Goal: Task Accomplishment & Management: Use online tool/utility

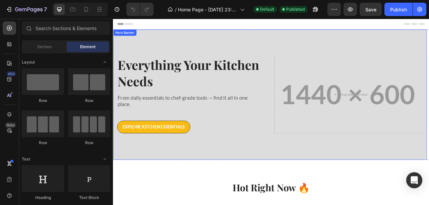
click at [395, 51] on div "Overlay" at bounding box center [312, 115] width 398 height 166
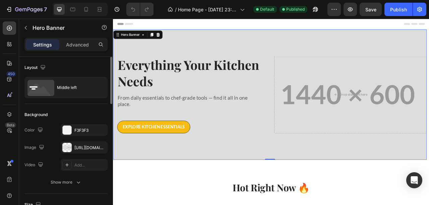
scroll to position [22, 0]
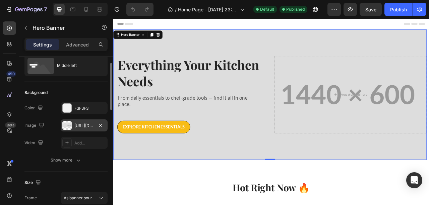
click at [78, 126] on div "[URL][DOMAIN_NAME]" at bounding box center [83, 126] width 19 height 6
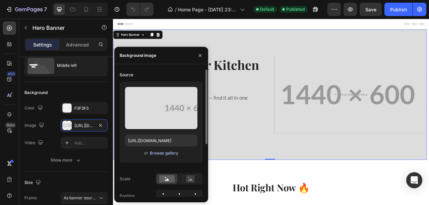
click at [159, 153] on div "Browse gallery" at bounding box center [164, 153] width 28 height 6
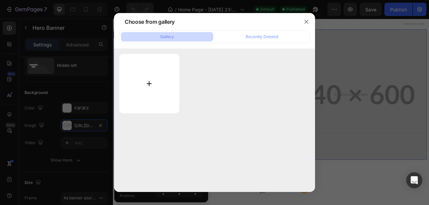
click at [159, 82] on input "file" at bounding box center [149, 84] width 60 height 60
type input "C:\fakepath\1 (1).png"
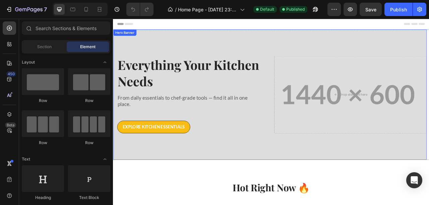
click at [353, 56] on div "Overlay" at bounding box center [312, 115] width 398 height 166
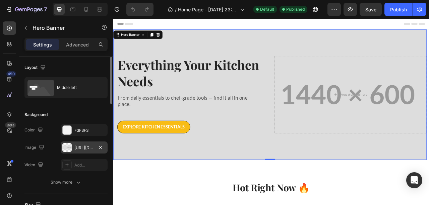
click at [79, 147] on div "[URL][DOMAIN_NAME]" at bounding box center [83, 148] width 19 height 6
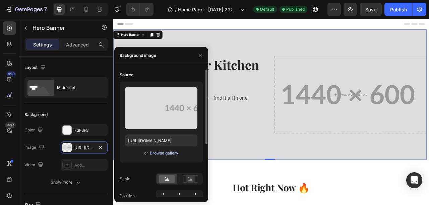
click at [163, 153] on div "Browse gallery" at bounding box center [164, 153] width 28 height 6
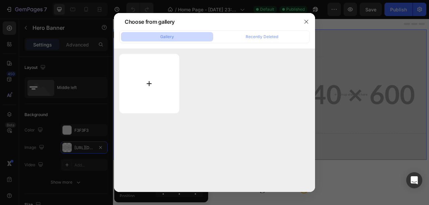
click at [139, 82] on input "file" at bounding box center [149, 84] width 60 height 60
type input "C:\fakepath\1 (1).png"
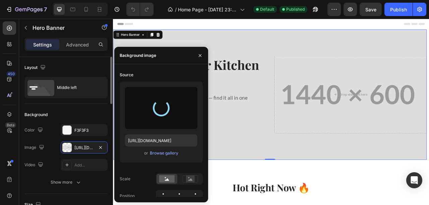
type input "[URL][DOMAIN_NAME]"
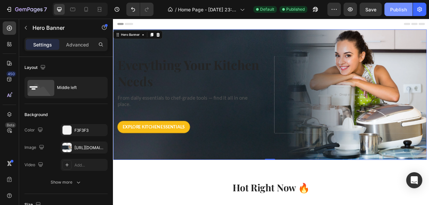
click at [393, 9] on div "Publish" at bounding box center [398, 9] width 17 height 7
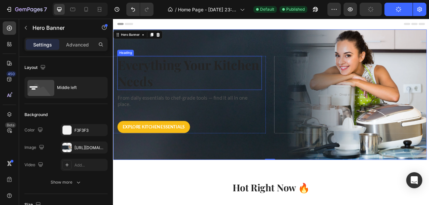
click at [157, 75] on h2 "Everything Your Kitchen Needs" at bounding box center [210, 87] width 184 height 43
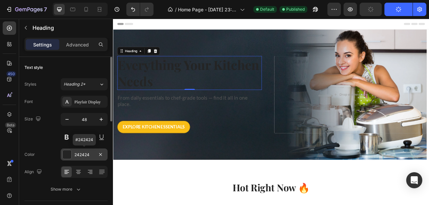
click at [72, 154] on div "242424" at bounding box center [84, 155] width 47 height 12
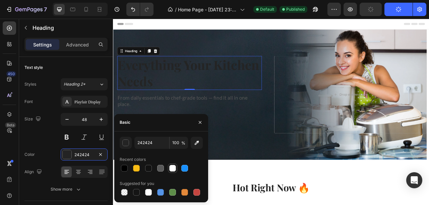
click at [174, 169] on div at bounding box center [172, 168] width 7 height 7
type input "FFFFFF"
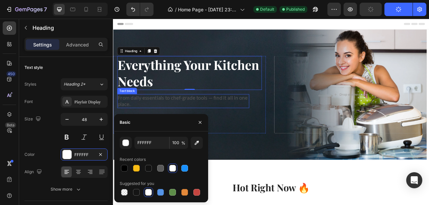
click at [198, 121] on p "From daily essentials to chef-grade tools — find it all in one place." at bounding box center [202, 124] width 166 height 16
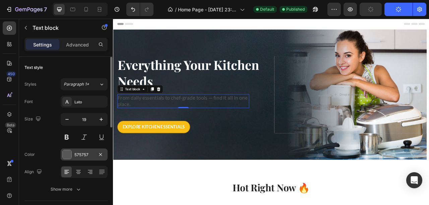
click at [67, 152] on div at bounding box center [67, 154] width 9 height 9
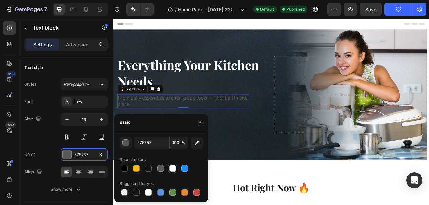
click at [172, 170] on div at bounding box center [172, 168] width 7 height 7
type input "FFFFFF"
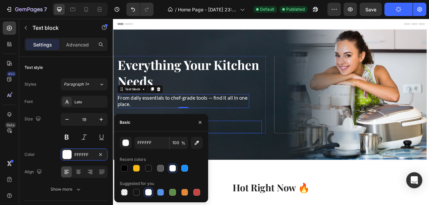
click at [300, 157] on div "Explore Kitchen Essentials Button" at bounding box center [210, 157] width 184 height 16
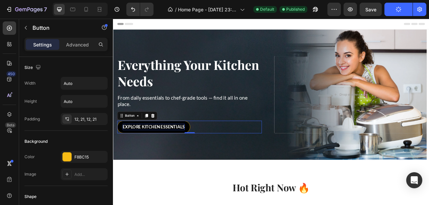
click at [177, 154] on p "Explore Kitchen Essentials" at bounding box center [164, 157] width 79 height 8
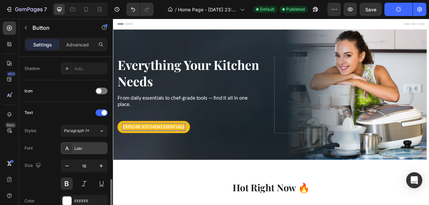
scroll to position [223, 0]
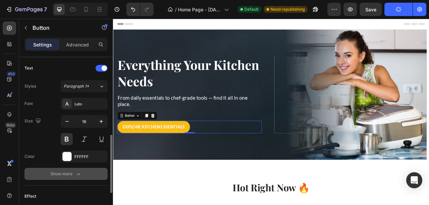
click at [60, 176] on button "Show more" at bounding box center [65, 174] width 83 height 12
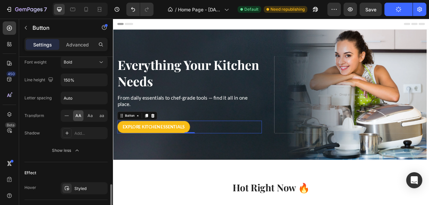
scroll to position [379, 0]
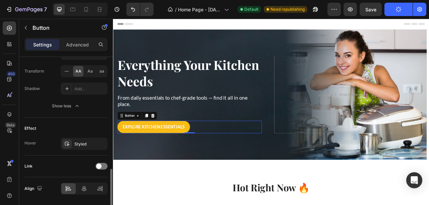
click at [72, 148] on div "Effect Hover Styled" at bounding box center [65, 137] width 83 height 38
click at [76, 145] on div "Styled" at bounding box center [84, 144] width 47 height 12
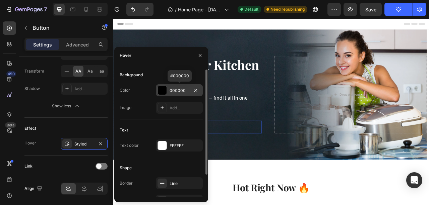
click at [159, 90] on div at bounding box center [162, 90] width 9 height 9
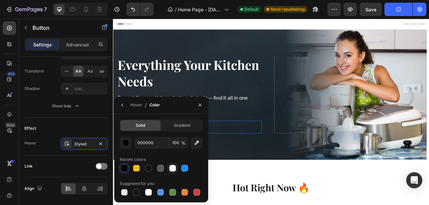
click at [175, 170] on div at bounding box center [172, 168] width 7 height 7
type input "FFFFFF"
click at [123, 103] on icon "button" at bounding box center [122, 104] width 5 height 5
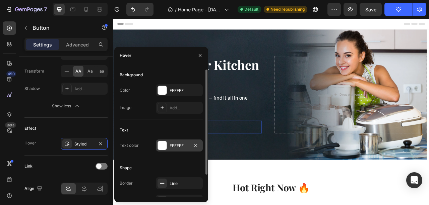
click at [171, 147] on div "FFFFFF" at bounding box center [178, 146] width 19 height 6
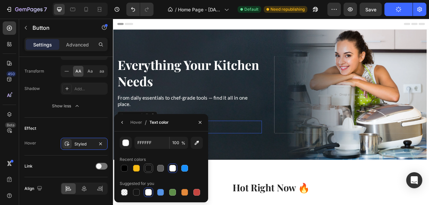
click at [146, 166] on div at bounding box center [148, 168] width 7 height 7
click at [122, 171] on div at bounding box center [124, 168] width 7 height 7
type input "000000"
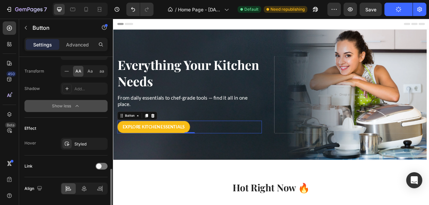
click at [94, 109] on button "Show less" at bounding box center [65, 106] width 83 height 12
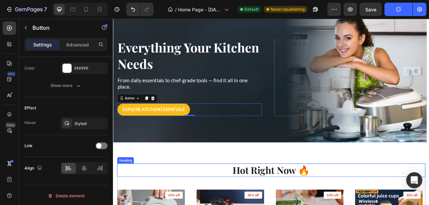
scroll to position [0, 0]
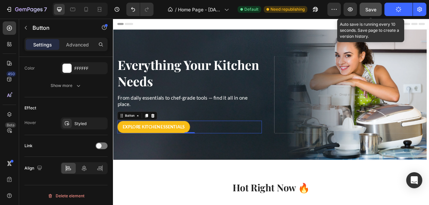
click at [373, 8] on span "Save" at bounding box center [370, 10] width 11 height 6
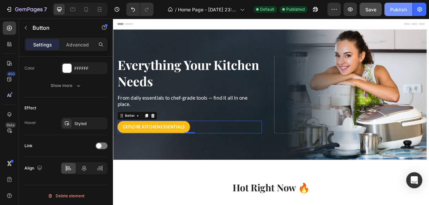
click at [387, 8] on button "Publish" at bounding box center [398, 9] width 28 height 13
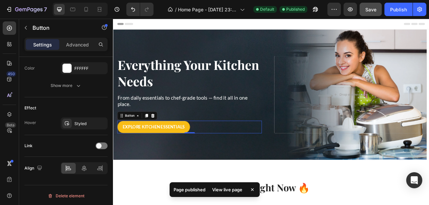
click at [227, 192] on div "View live page" at bounding box center [227, 189] width 38 height 9
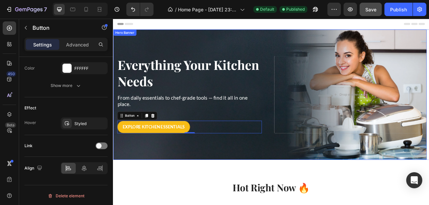
click at [225, 50] on div "Overlay" at bounding box center [312, 115] width 398 height 166
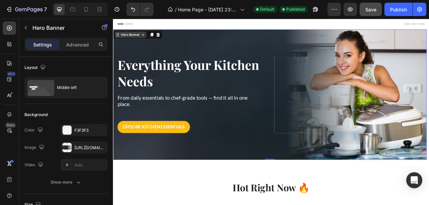
click at [126, 39] on div "Hero Banner" at bounding box center [134, 39] width 27 height 6
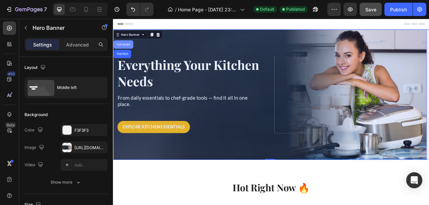
click at [127, 48] on div "Carousel" at bounding box center [125, 51] width 25 height 11
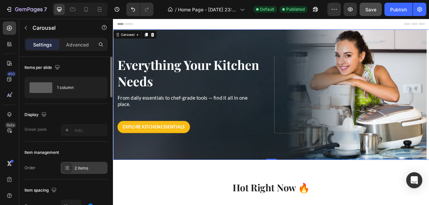
click at [76, 169] on div "2 items" at bounding box center [89, 168] width 31 height 6
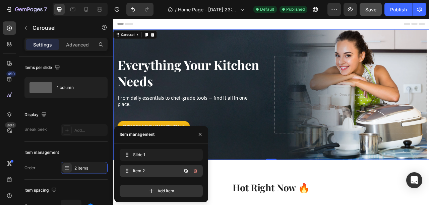
click at [142, 170] on span "Item 2" at bounding box center [152, 171] width 38 height 6
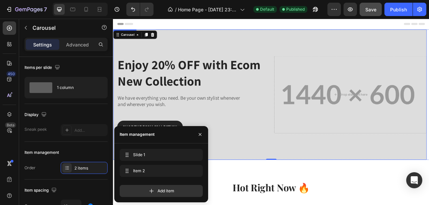
click at [333, 47] on div "Overlay" at bounding box center [312, 115] width 398 height 166
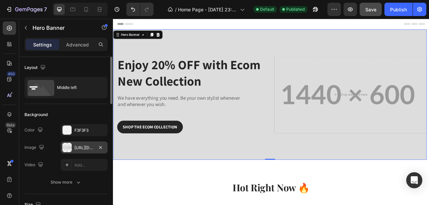
click at [88, 147] on div "[URL][DOMAIN_NAME]" at bounding box center [83, 148] width 19 height 6
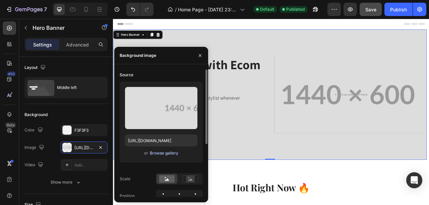
click at [154, 154] on div "Browse gallery" at bounding box center [164, 153] width 28 height 6
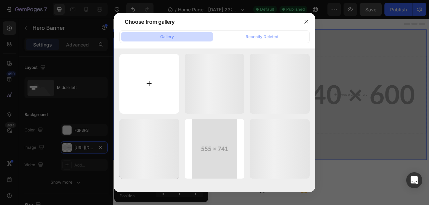
click at [138, 67] on input "file" at bounding box center [149, 84] width 60 height 60
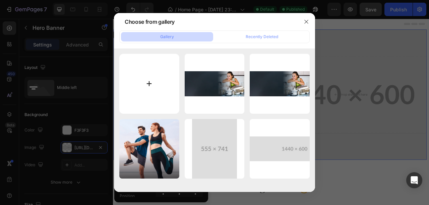
type input "C:\fakepath\2 (1).png"
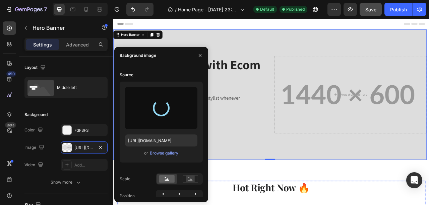
type input "[URL][DOMAIN_NAME]"
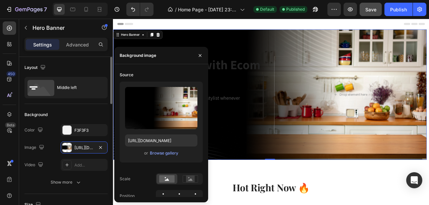
click at [62, 108] on div "Background The changes might be hidden by the image and the video. Color F3F3F3…" at bounding box center [65, 149] width 83 height 90
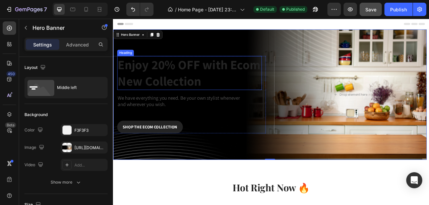
click at [211, 82] on p "Enjoy 20% OFF with Ecom New Collection" at bounding box center [210, 88] width 182 height 42
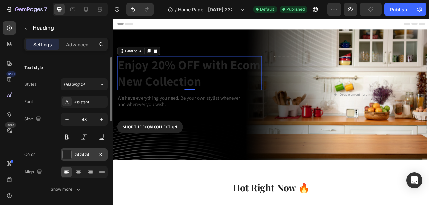
click at [71, 151] on div at bounding box center [67, 154] width 9 height 9
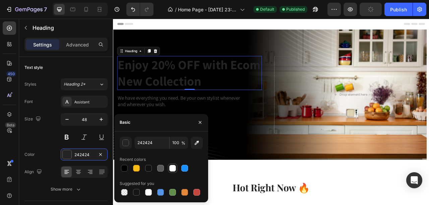
click at [173, 170] on div at bounding box center [172, 168] width 7 height 7
type input "FFFFFF"
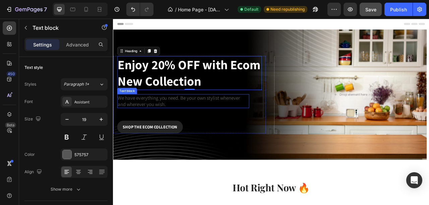
click at [195, 120] on p "We have everything you need. Be your own stylist whenever and wherever you wish." at bounding box center [202, 124] width 166 height 16
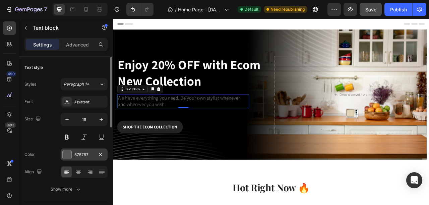
click at [66, 156] on div at bounding box center [67, 154] width 9 height 9
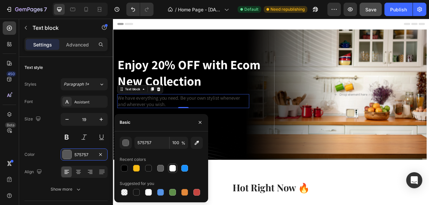
click at [172, 169] on div at bounding box center [172, 168] width 7 height 7
type input "FFFFFF"
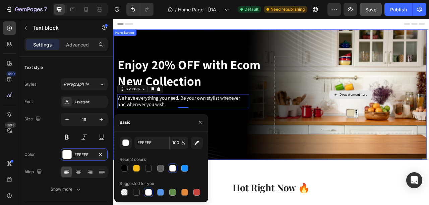
click at [327, 127] on div "Drop element here" at bounding box center [414, 115] width 194 height 98
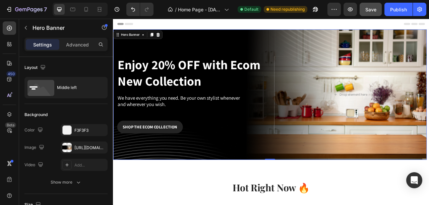
click at [428, 46] on div "Overlay" at bounding box center [312, 115] width 398 height 166
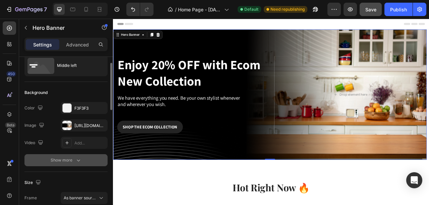
click at [53, 157] on div "Show more" at bounding box center [66, 160] width 31 height 7
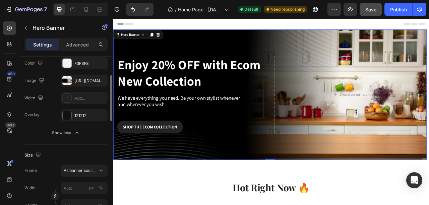
scroll to position [89, 0]
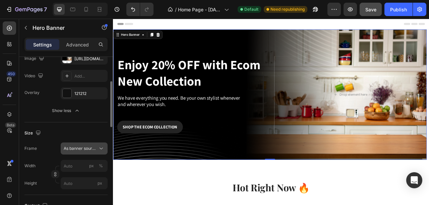
click at [68, 147] on span "As banner source" at bounding box center [80, 149] width 33 height 6
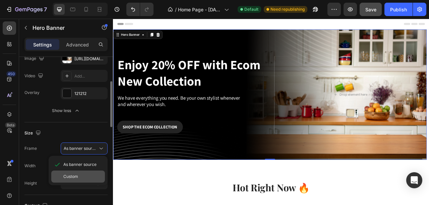
click at [74, 172] on div "Custom" at bounding box center [78, 177] width 54 height 12
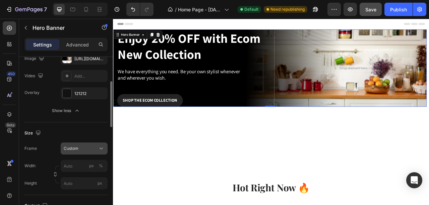
click at [77, 147] on span "Custom" at bounding box center [71, 149] width 15 height 6
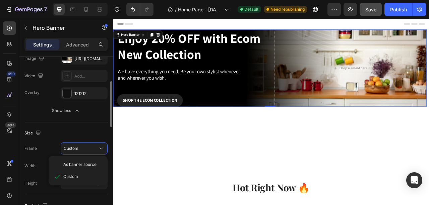
click at [78, 163] on span "As banner source" at bounding box center [79, 165] width 33 height 6
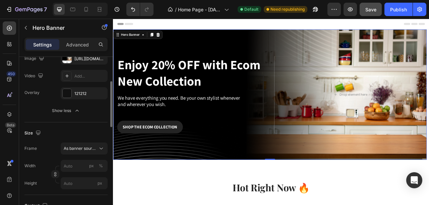
click at [54, 129] on div "Size" at bounding box center [65, 133] width 83 height 11
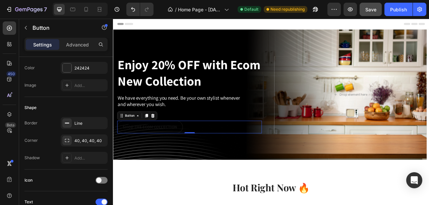
click at [138, 152] on button "SHOP THE ECOM COLLECTION" at bounding box center [159, 157] width 83 height 16
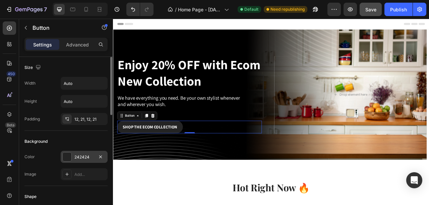
click at [65, 156] on div at bounding box center [67, 157] width 9 height 9
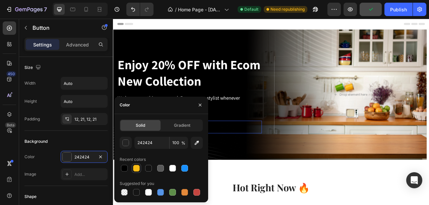
click at [137, 169] on div at bounding box center [136, 168] width 7 height 7
type input "F8BC15"
click at [67, 135] on div "Background Color F8BC15 Image Add..." at bounding box center [65, 158] width 83 height 55
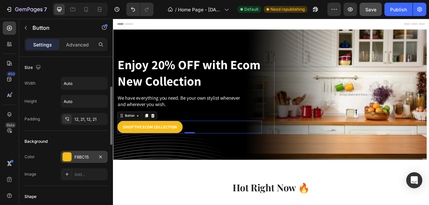
scroll to position [22, 0]
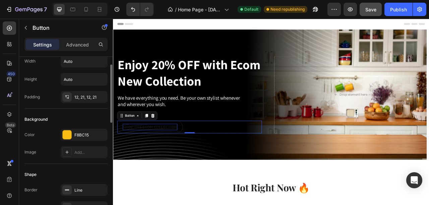
click at [157, 153] on div "SHOP THE ECOM COLLECTION" at bounding box center [159, 157] width 69 height 8
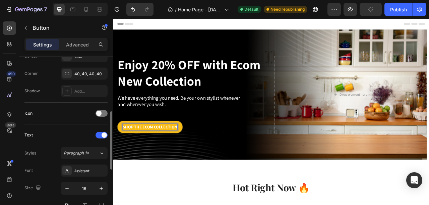
scroll to position [178, 0]
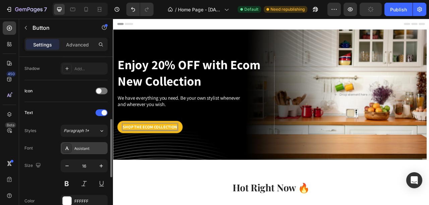
click at [69, 147] on icon at bounding box center [66, 148] width 5 height 5
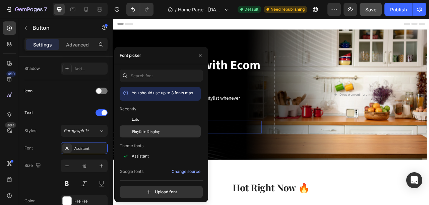
click at [141, 130] on span "Playfair Display" at bounding box center [146, 132] width 28 height 6
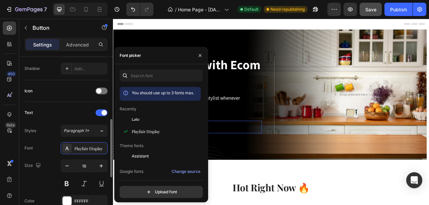
click at [49, 109] on div "Text" at bounding box center [65, 112] width 83 height 11
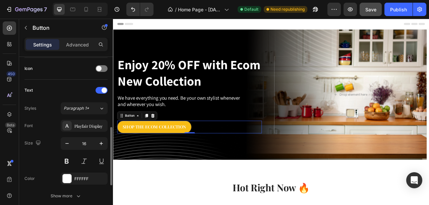
scroll to position [245, 0]
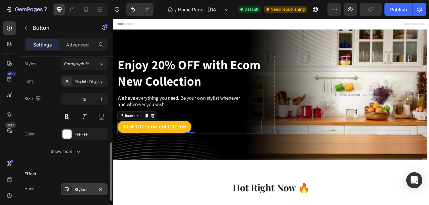
click at [81, 187] on div "Styled" at bounding box center [83, 190] width 19 height 6
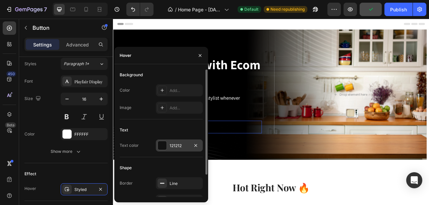
click at [158, 143] on div at bounding box center [162, 145] width 9 height 9
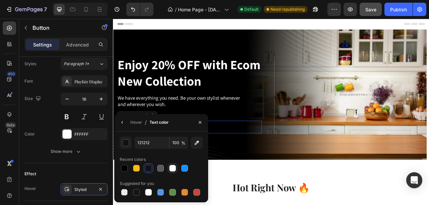
click at [175, 165] on div at bounding box center [172, 168] width 8 height 8
click at [123, 124] on icon "button" at bounding box center [122, 122] width 5 height 5
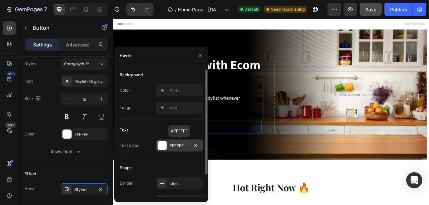
click at [159, 145] on div at bounding box center [162, 145] width 9 height 9
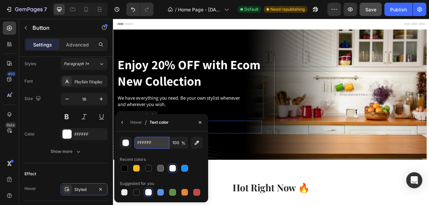
click at [141, 143] on input "FFFFFF" at bounding box center [151, 143] width 35 height 12
click at [121, 167] on div at bounding box center [124, 168] width 7 height 7
type input "000000"
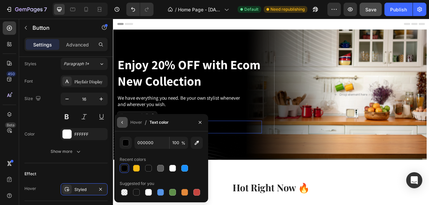
click at [122, 127] on button "button" at bounding box center [122, 122] width 11 height 11
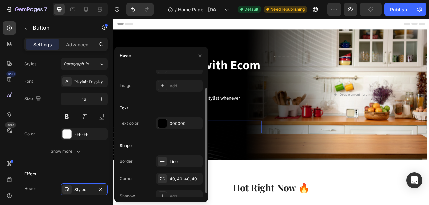
scroll to position [0, 0]
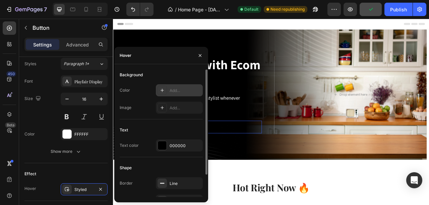
click at [165, 87] on div at bounding box center [161, 90] width 9 height 9
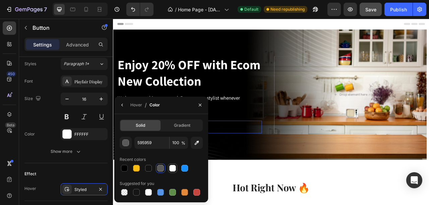
click at [170, 166] on div at bounding box center [172, 168] width 7 height 7
type input "FFFFFF"
click at [52, 124] on div "Font Playfair Display Size 16 Color FFFFFF Show more" at bounding box center [65, 116] width 83 height 82
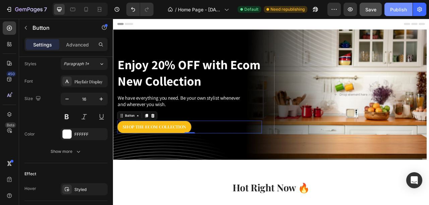
click at [402, 11] on div "Publish" at bounding box center [398, 9] width 17 height 7
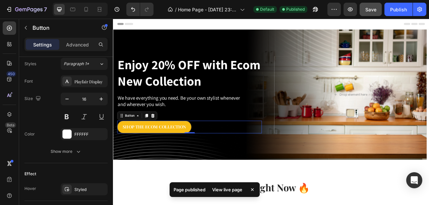
click at [228, 187] on div "View live page" at bounding box center [227, 189] width 38 height 9
